Goal: Transaction & Acquisition: Book appointment/travel/reservation

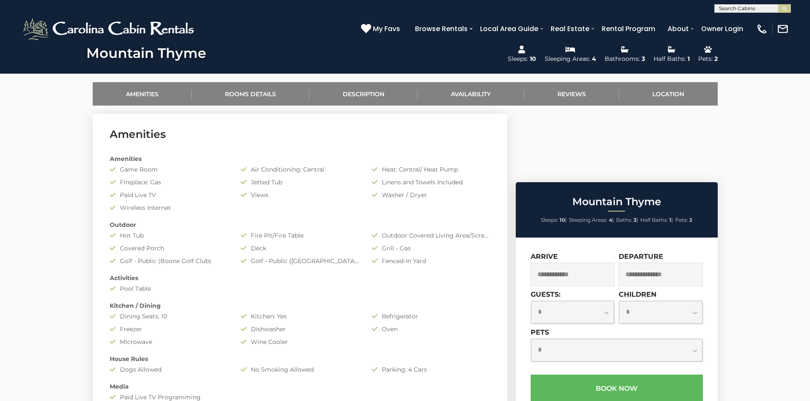
scroll to position [366, 0]
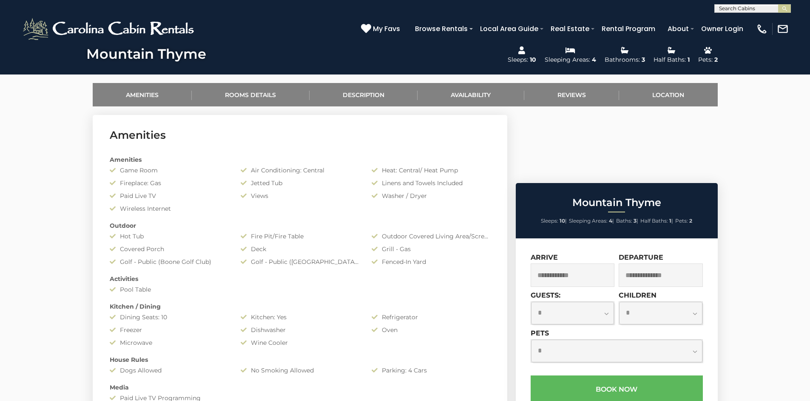
click at [571, 263] on input "text" at bounding box center [573, 274] width 84 height 23
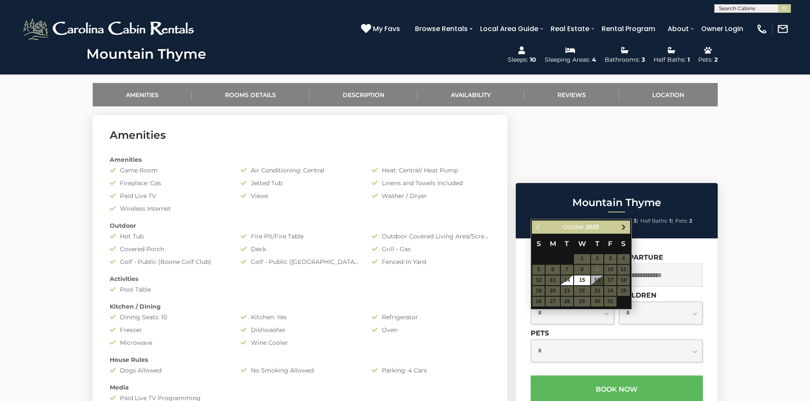
click at [621, 225] on span "Next" at bounding box center [623, 226] width 7 height 7
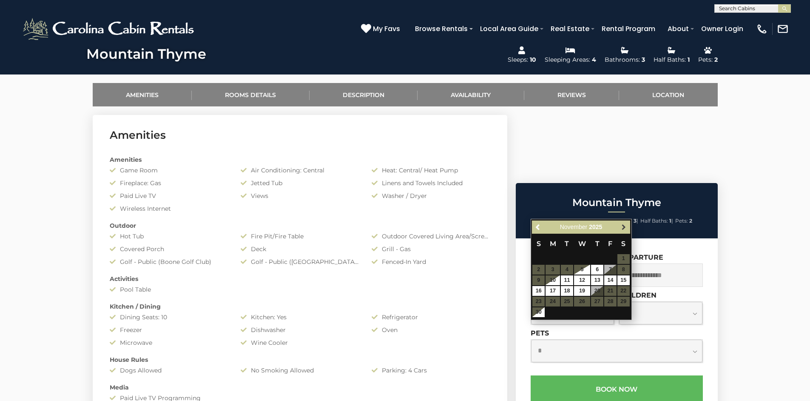
click at [621, 225] on span "Next" at bounding box center [623, 226] width 7 height 7
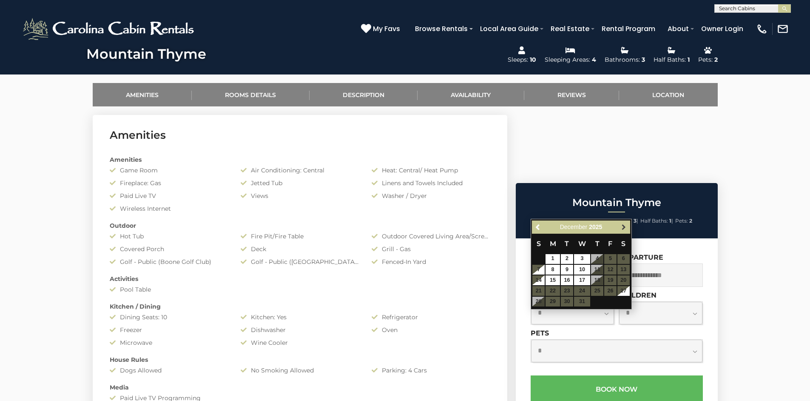
click at [621, 225] on span "Next" at bounding box center [623, 226] width 7 height 7
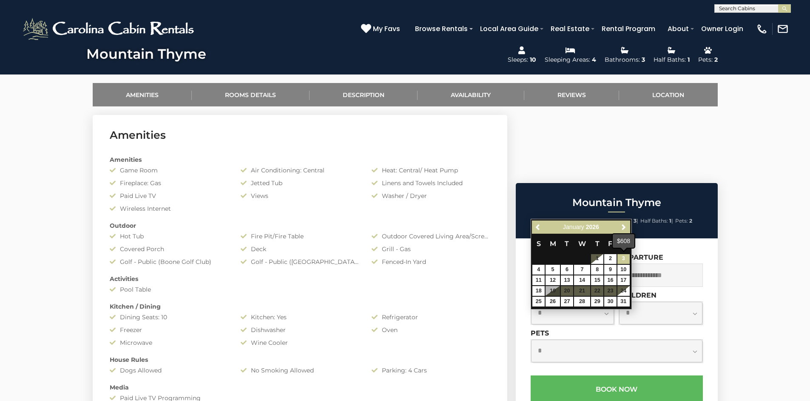
click at [622, 257] on link "3" at bounding box center [623, 259] width 12 height 10
type input "**********"
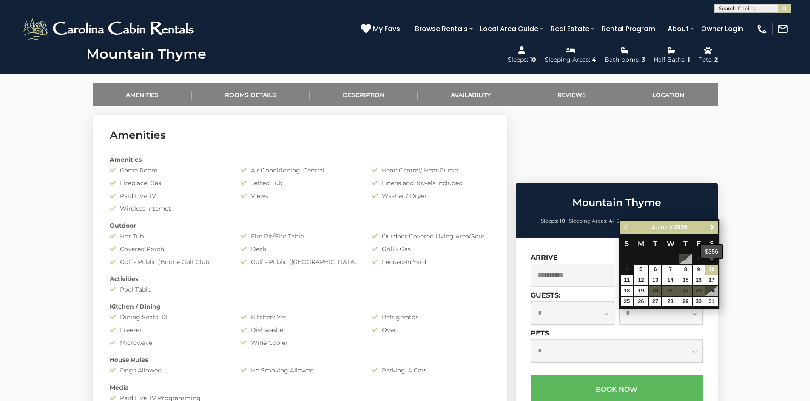
click at [711, 268] on link "10" at bounding box center [711, 269] width 12 height 10
type input "**********"
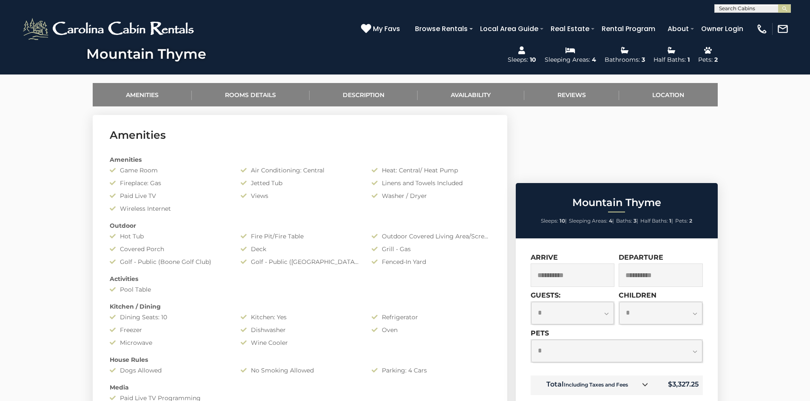
select select "*"
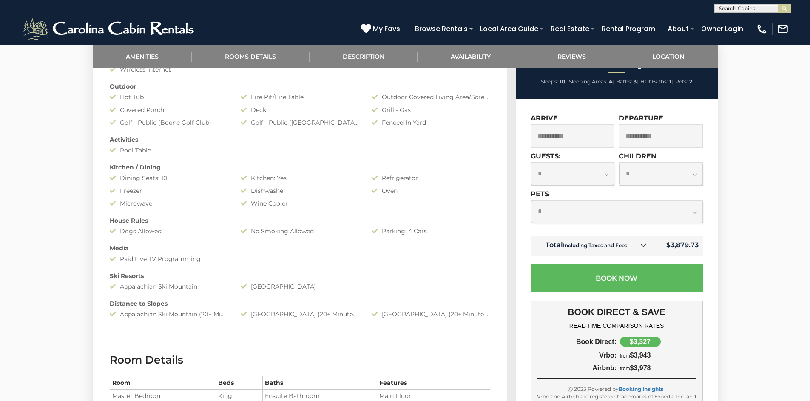
scroll to position [507, 0]
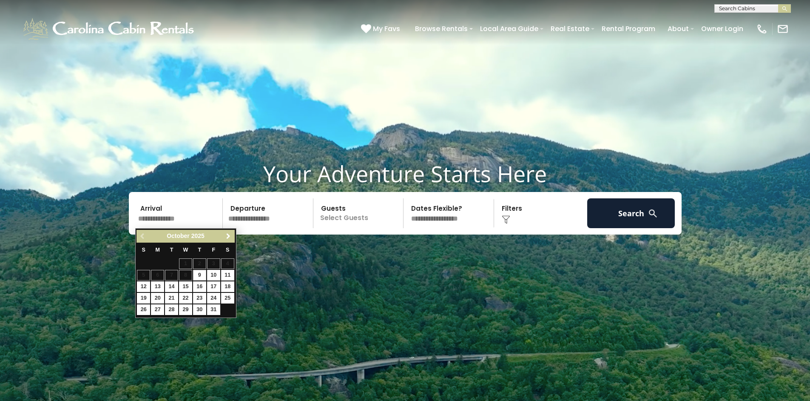
click at [226, 236] on span "Next" at bounding box center [228, 236] width 7 height 7
click at [228, 261] on link "3" at bounding box center [227, 263] width 13 height 11
type input "******"
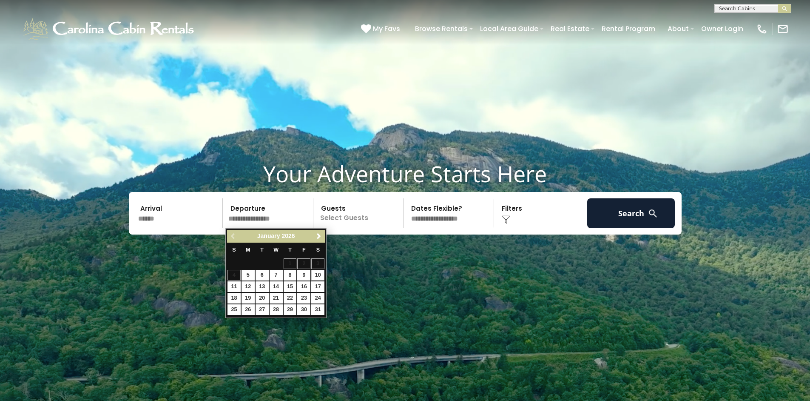
click at [320, 271] on link "10" at bounding box center [317, 275] width 13 height 11
type input "*******"
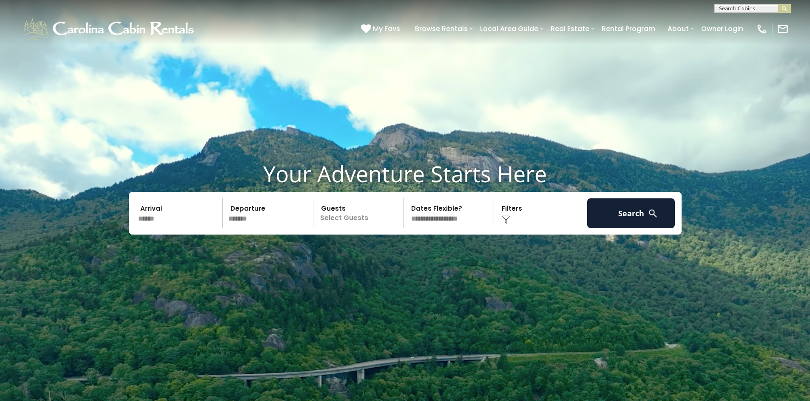
click at [347, 223] on p "Select Guests" at bounding box center [360, 213] width 88 height 30
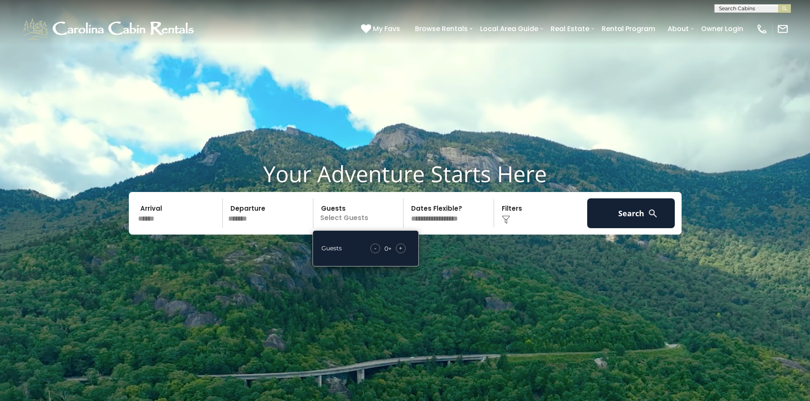
click at [401, 248] on span "+" at bounding box center [400, 248] width 3 height 9
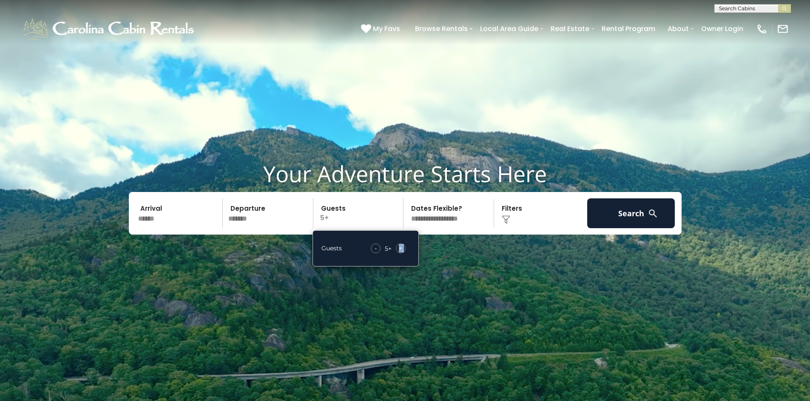
click at [401, 248] on span "+" at bounding box center [400, 248] width 3 height 9
click at [522, 217] on div "Click to Choose" at bounding box center [541, 213] width 88 height 30
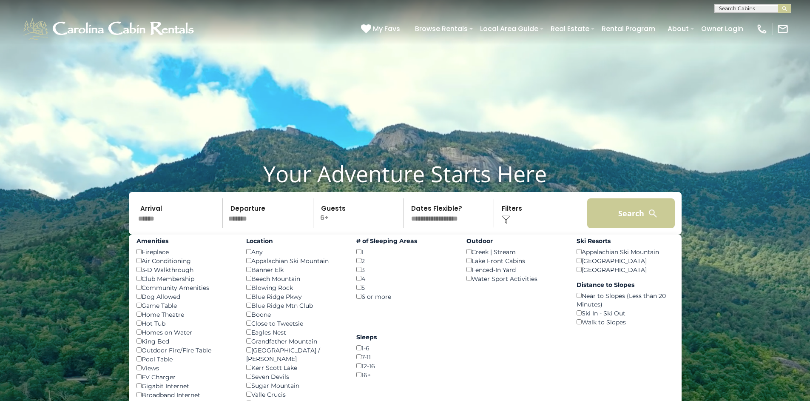
click at [614, 215] on button "Search" at bounding box center [631, 213] width 88 height 30
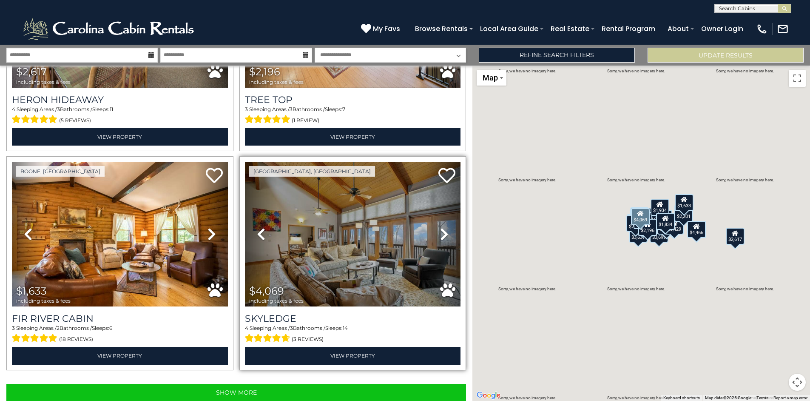
scroll to position [2999, 0]
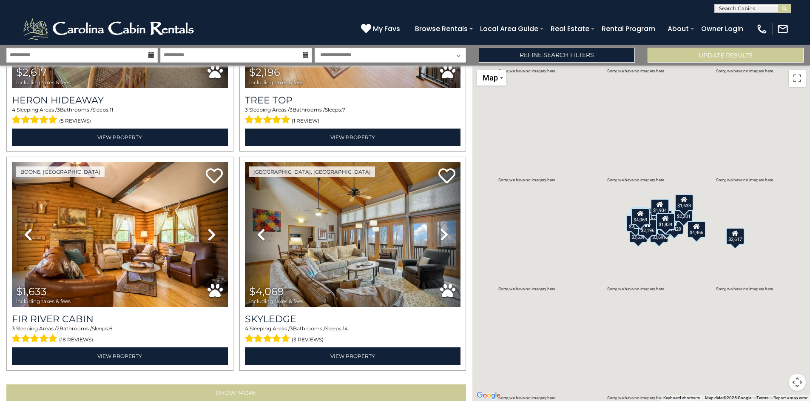
click at [229, 384] on button "Show More" at bounding box center [236, 392] width 460 height 17
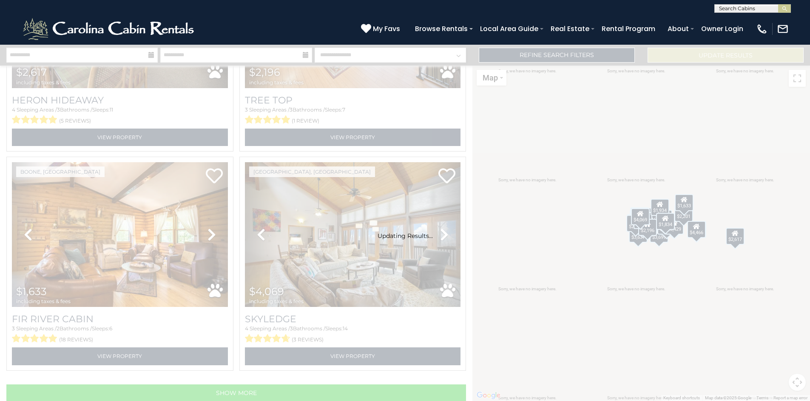
scroll to position [2986, 0]
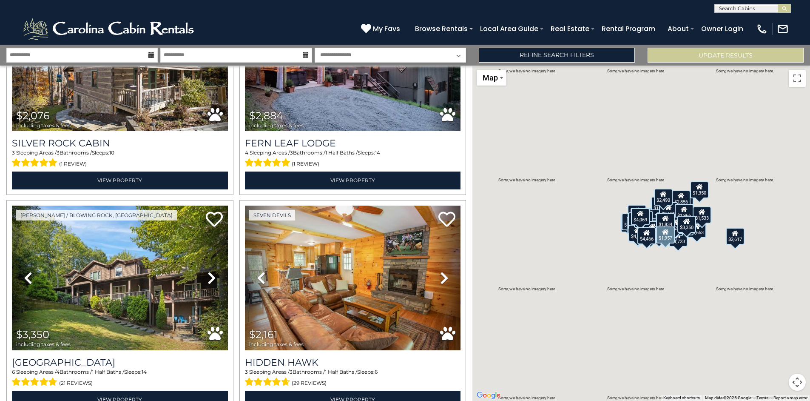
scroll to position [0, 0]
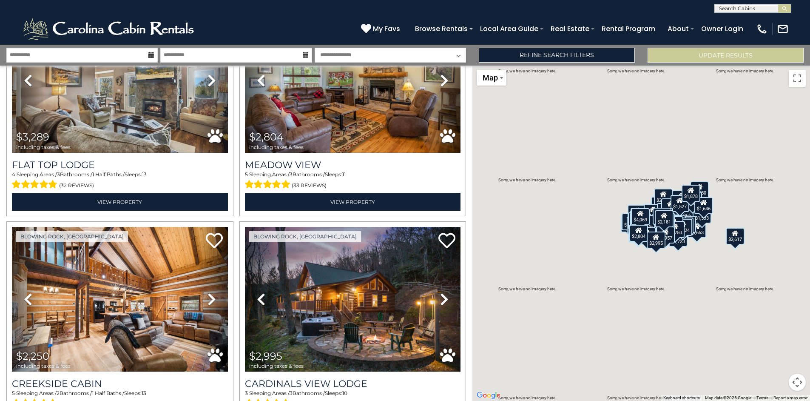
scroll to position [0, 0]
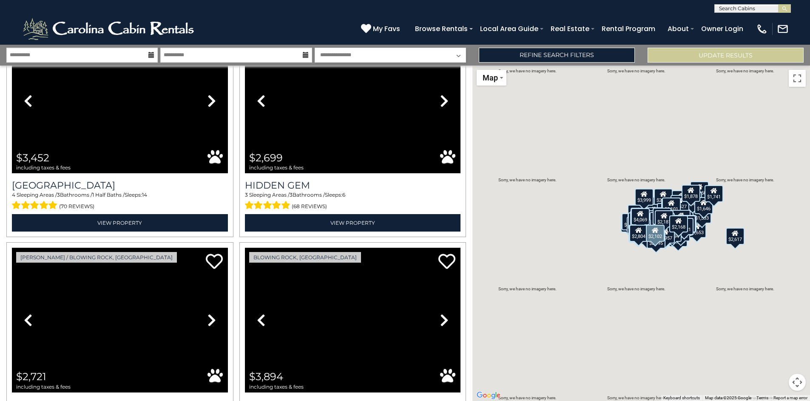
scroll to position [16035, 0]
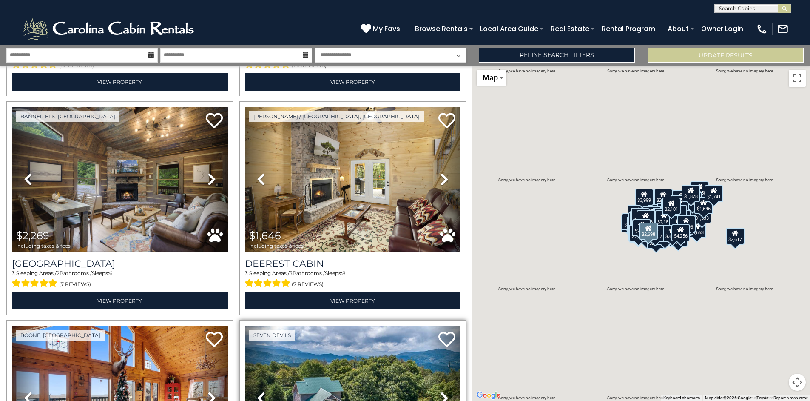
scroll to position [11572, 0]
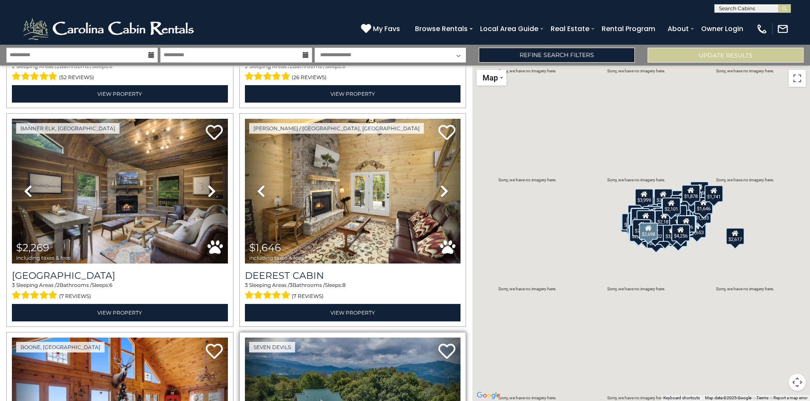
click at [440, 400] on icon at bounding box center [444, 410] width 9 height 14
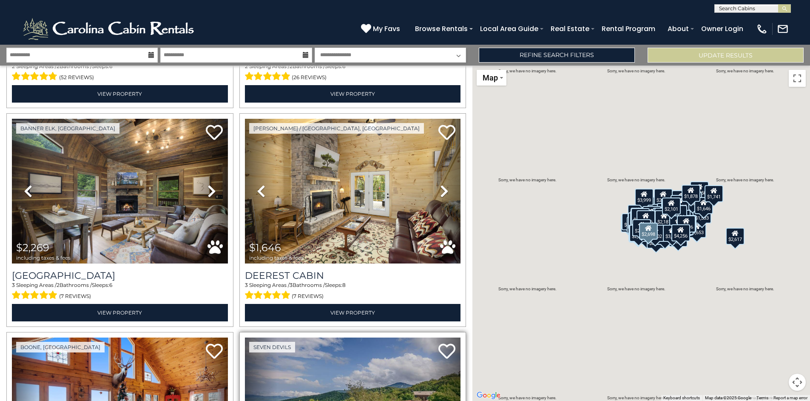
click at [440, 400] on icon at bounding box center [444, 410] width 9 height 14
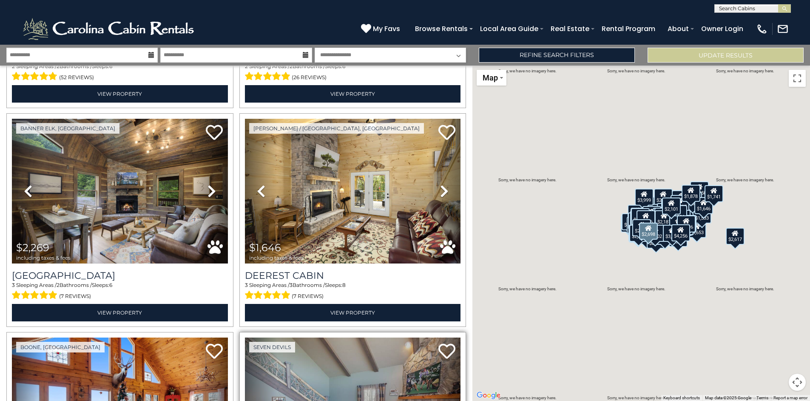
click at [443, 400] on icon at bounding box center [444, 410] width 9 height 14
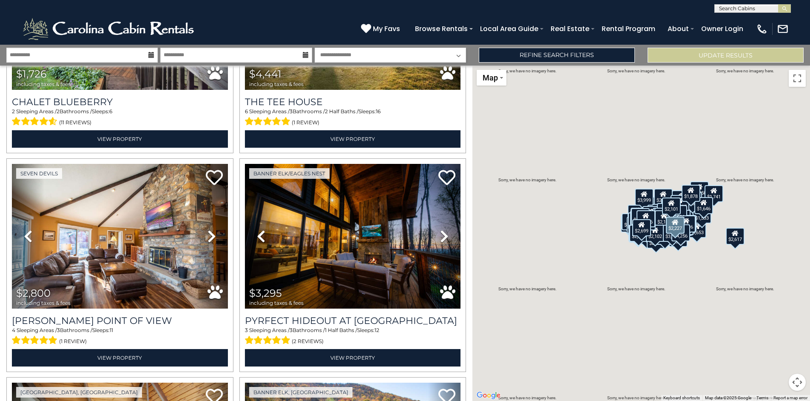
scroll to position [8683, 0]
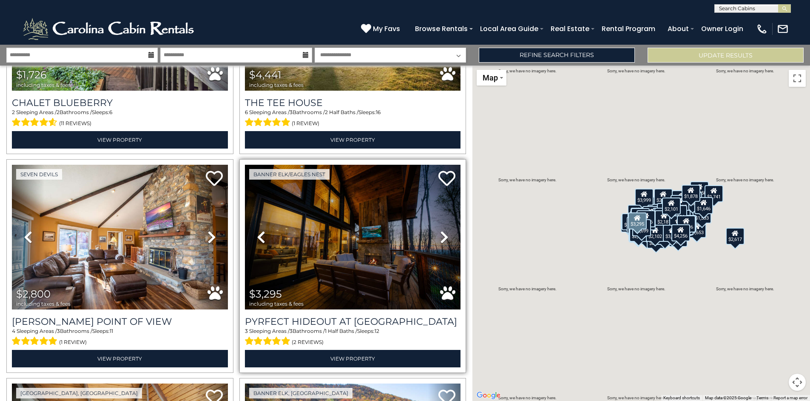
click at [443, 230] on icon at bounding box center [444, 237] width 9 height 14
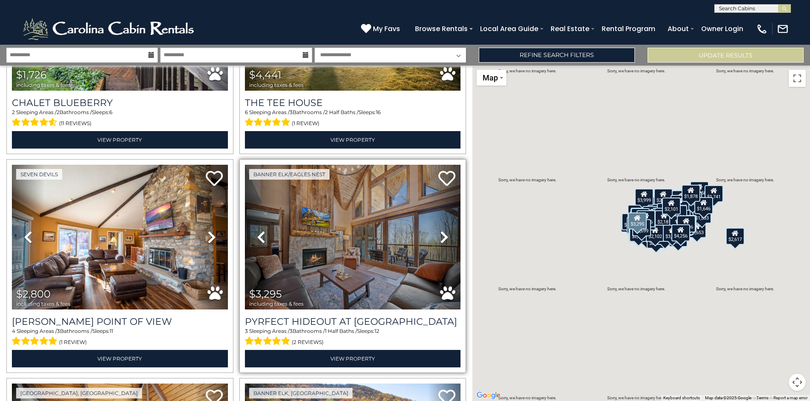
click at [443, 230] on icon at bounding box center [444, 237] width 9 height 14
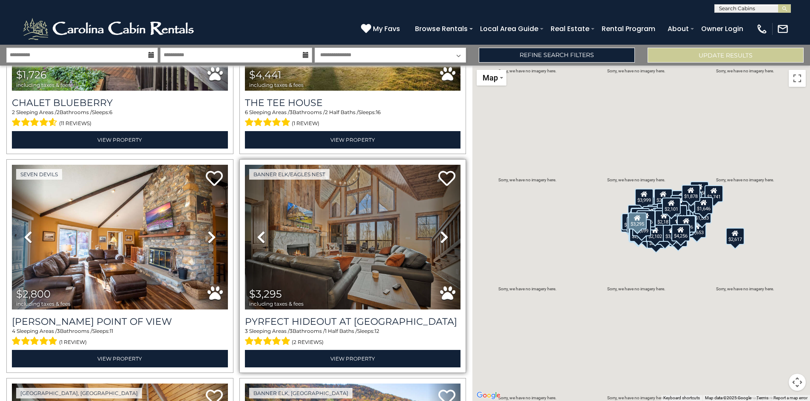
click at [443, 230] on icon at bounding box center [444, 237] width 9 height 14
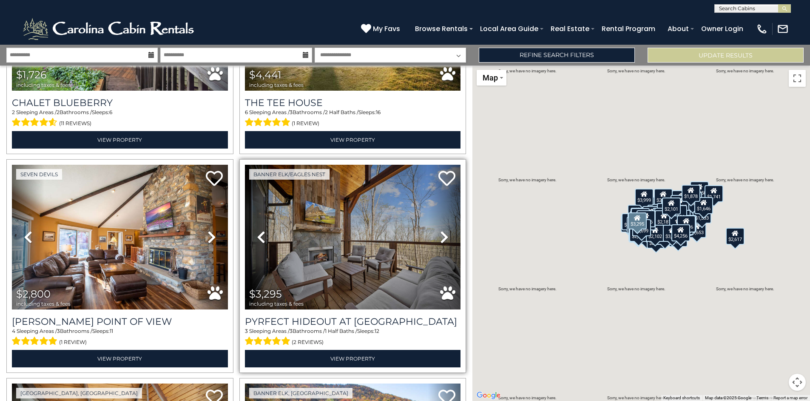
click at [443, 230] on icon at bounding box center [444, 237] width 9 height 14
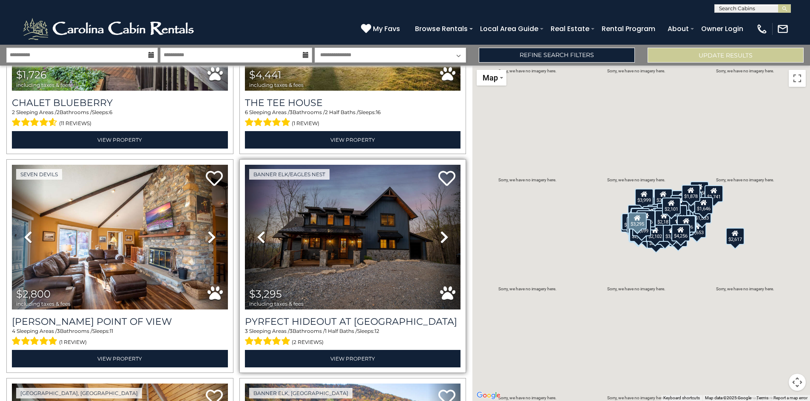
click at [378, 190] on img at bounding box center [353, 237] width 216 height 145
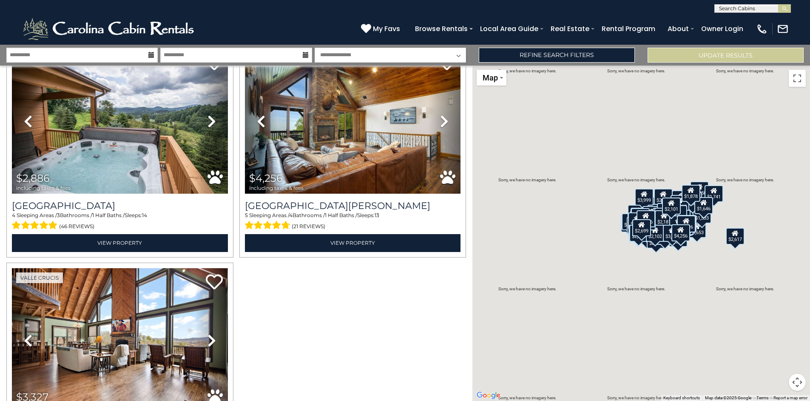
scroll to position [16452, 0]
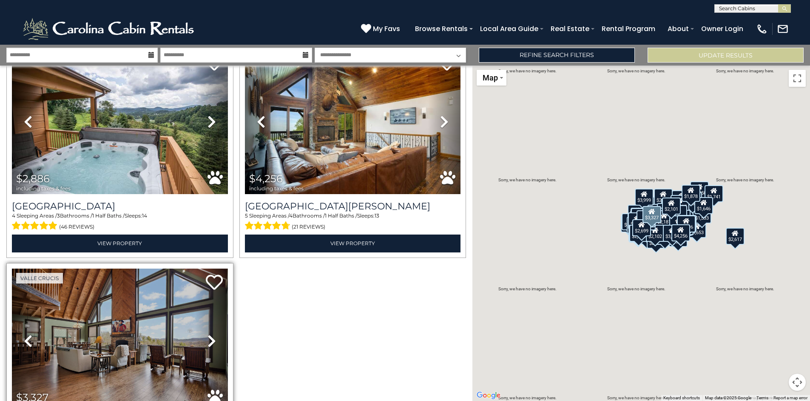
click at [102, 268] on img at bounding box center [120, 340] width 216 height 145
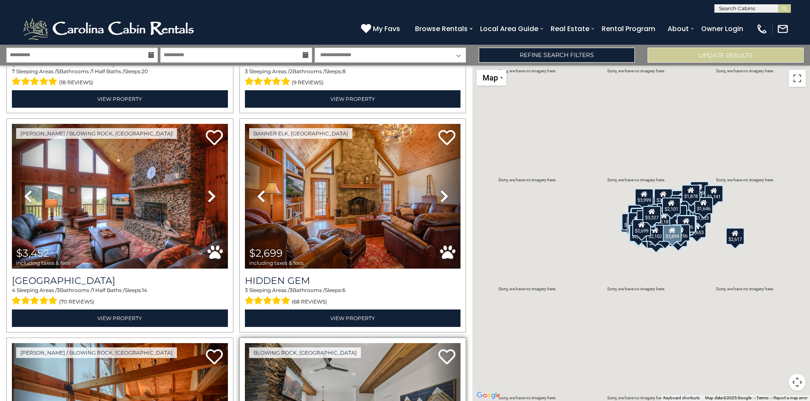
scroll to position [0, 0]
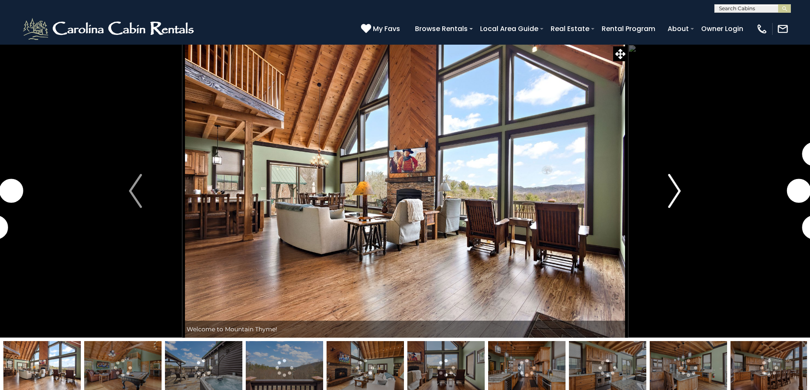
click at [679, 194] on img "Next" at bounding box center [674, 191] width 13 height 34
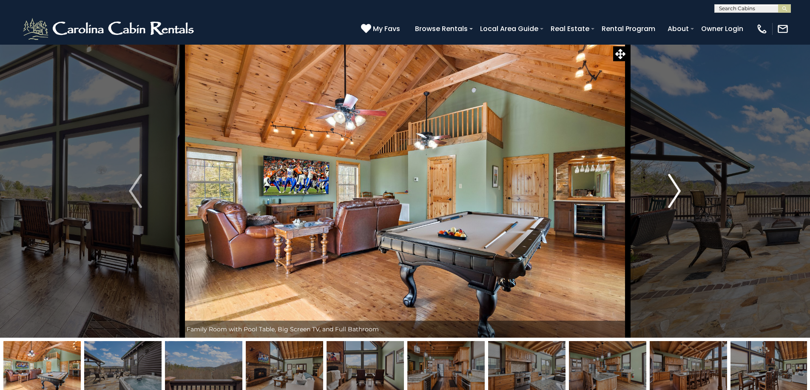
click at [679, 194] on img "Next" at bounding box center [674, 191] width 13 height 34
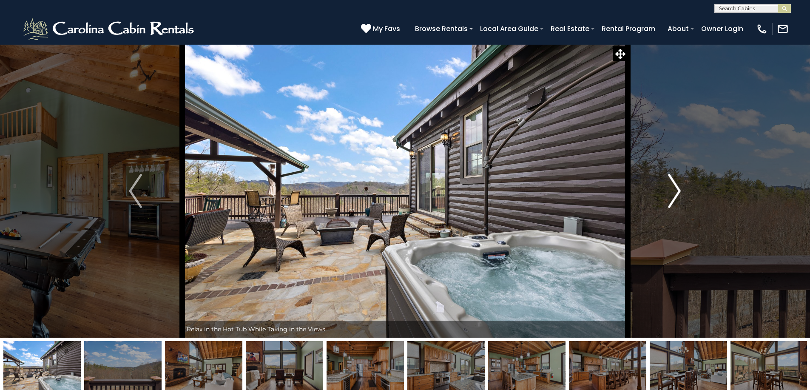
click at [679, 194] on img "Next" at bounding box center [674, 191] width 13 height 34
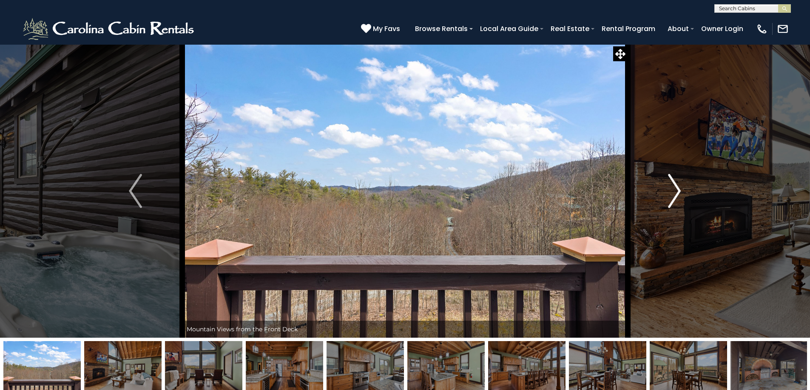
click at [679, 194] on img "Next" at bounding box center [674, 191] width 13 height 34
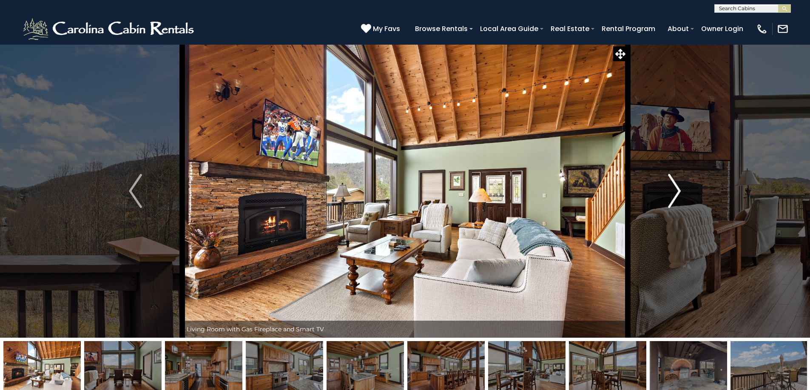
click at [679, 194] on img "Next" at bounding box center [674, 191] width 13 height 34
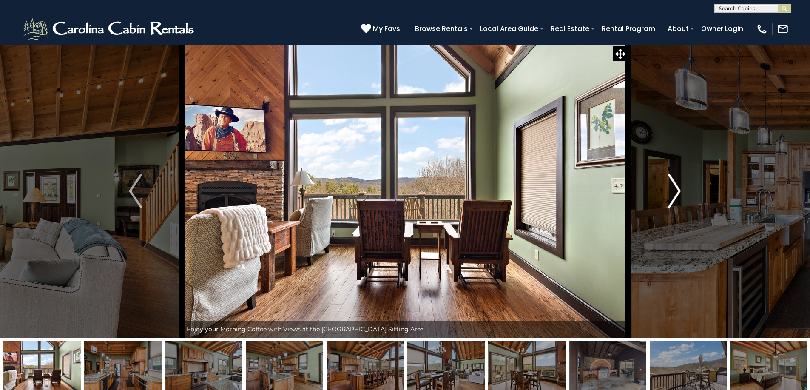
click at [679, 194] on img "Next" at bounding box center [674, 191] width 13 height 34
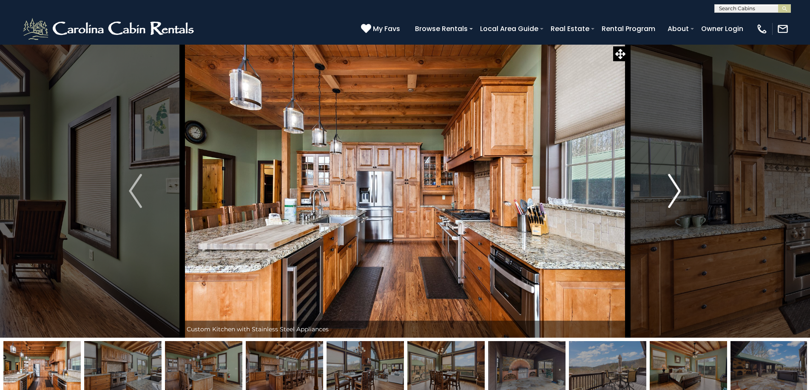
click at [679, 194] on img "Next" at bounding box center [674, 191] width 13 height 34
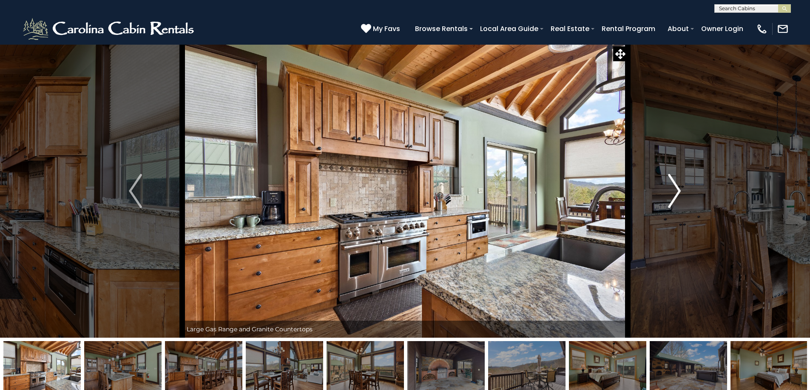
click at [679, 194] on img "Next" at bounding box center [674, 191] width 13 height 34
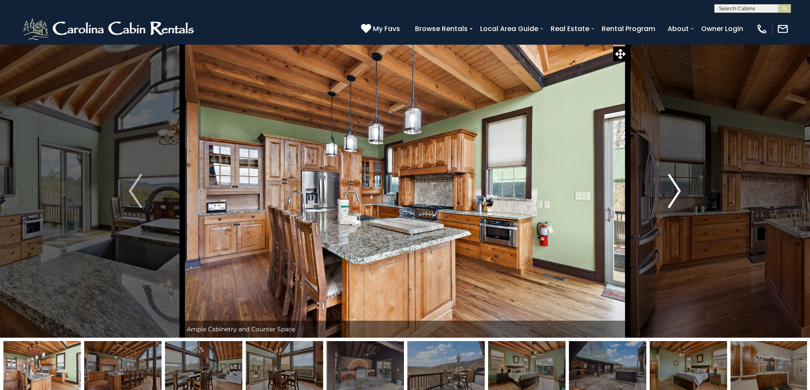
click at [679, 194] on img "Next" at bounding box center [674, 191] width 13 height 34
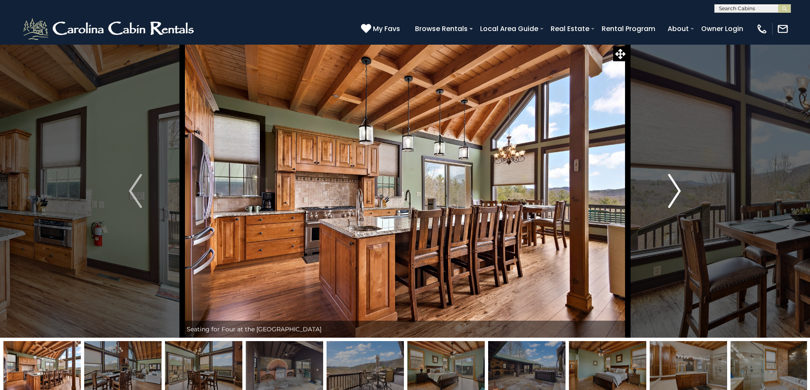
click at [679, 194] on img "Next" at bounding box center [674, 191] width 13 height 34
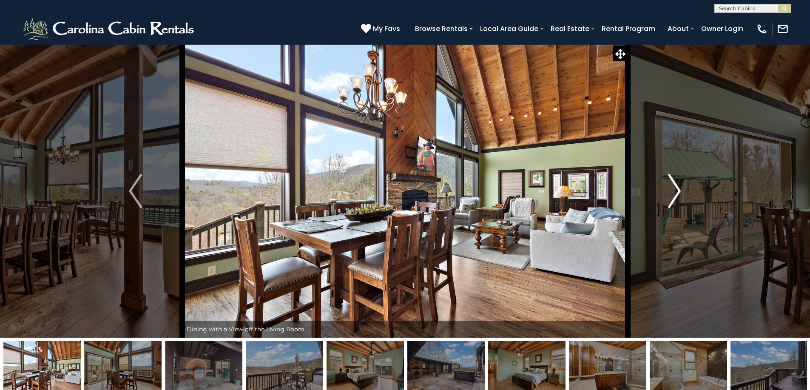
click at [679, 194] on img "Next" at bounding box center [674, 191] width 13 height 34
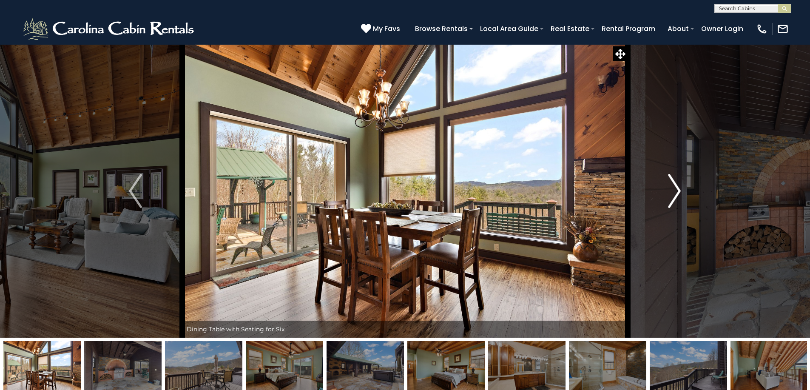
click at [679, 194] on img "Next" at bounding box center [674, 191] width 13 height 34
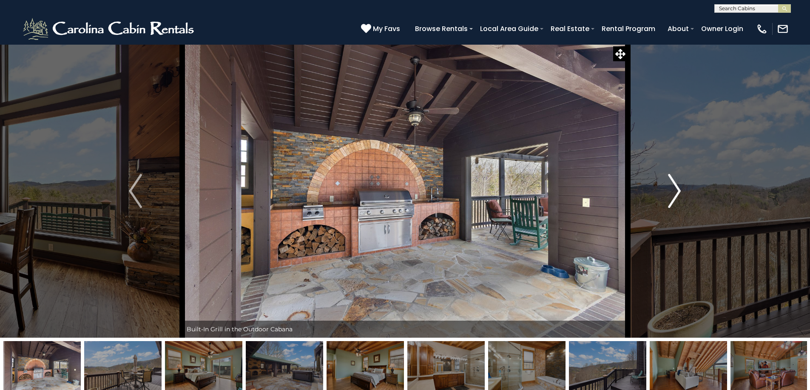
click at [678, 194] on img "Next" at bounding box center [674, 191] width 13 height 34
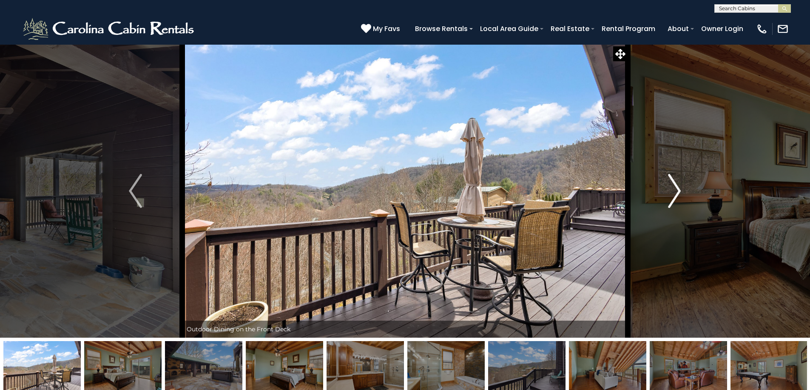
click at [677, 194] on img "Next" at bounding box center [674, 191] width 13 height 34
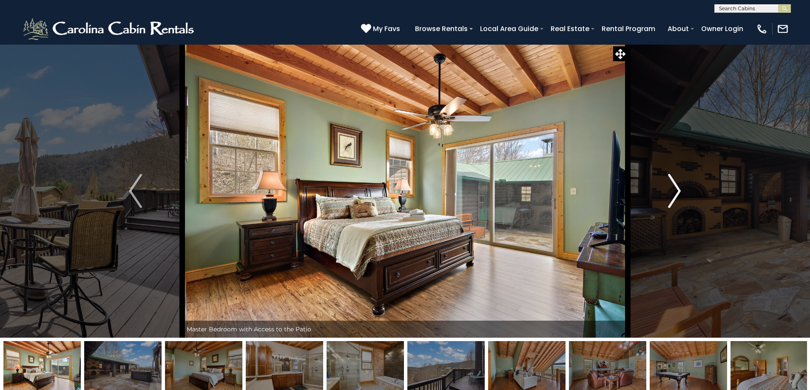
click at [677, 194] on img "Next" at bounding box center [674, 191] width 13 height 34
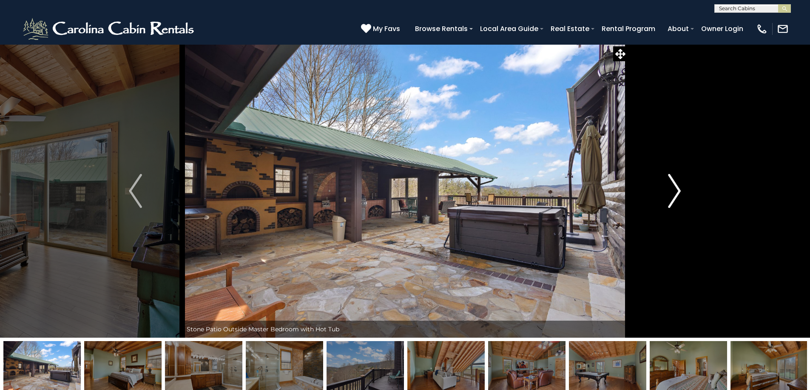
click at [677, 194] on img "Next" at bounding box center [674, 191] width 13 height 34
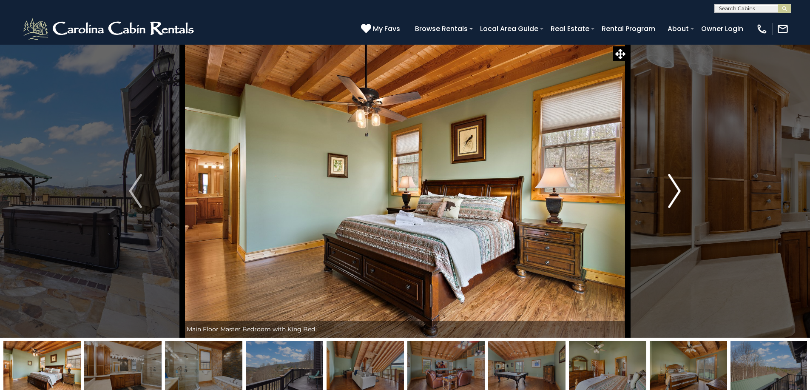
click at [677, 194] on img "Next" at bounding box center [674, 191] width 13 height 34
